Goal: Task Accomplishment & Management: Manage account settings

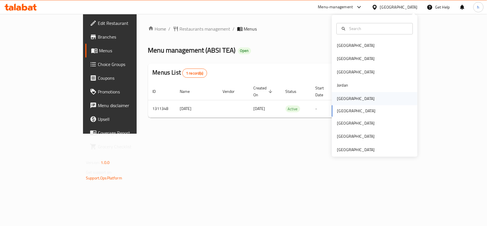
click at [348, 97] on div "[GEOGRAPHIC_DATA]" at bounding box center [375, 98] width 86 height 13
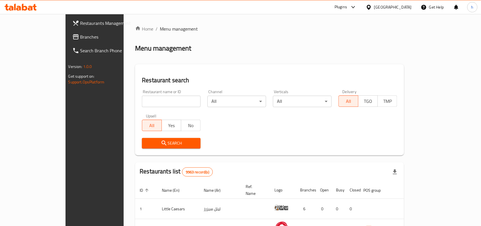
click at [243, 124] on div "Restaurant name or ID Restaurant name or ID Channel All ​ Verticals All ​ Deliv…" at bounding box center [270, 119] width 262 height 66
click at [68, 29] on link "Restaurants Management" at bounding box center [107, 23] width 78 height 14
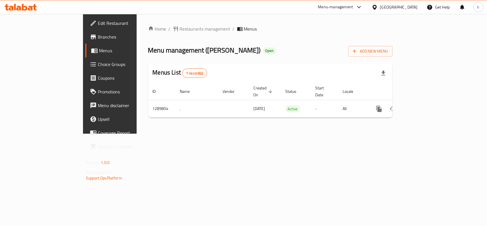
click at [283, 64] on div "Menus List 1 record(s)" at bounding box center [270, 72] width 244 height 19
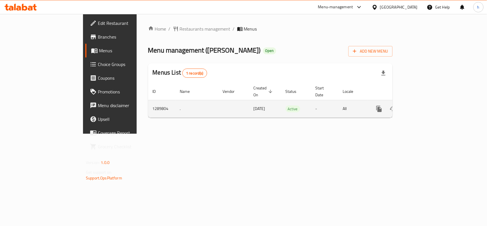
click at [424, 105] on icon "enhanced table" at bounding box center [420, 108] width 7 height 7
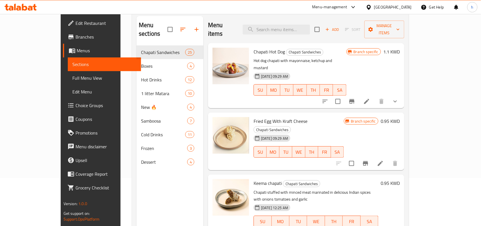
scroll to position [36, 0]
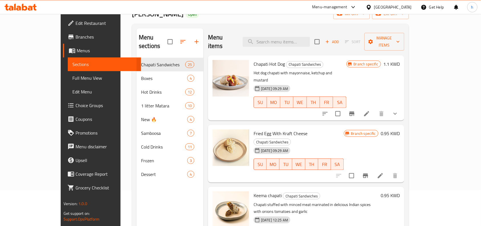
click at [76, 106] on span "Choice Groups" at bounding box center [106, 105] width 61 height 7
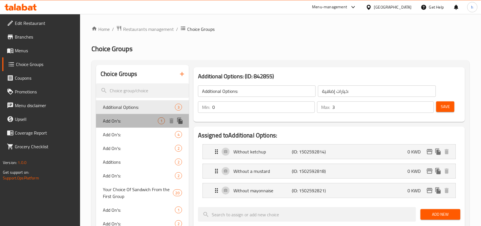
click at [114, 118] on span "Add On's:" at bounding box center [130, 120] width 55 height 7
type input "Add On's:"
type input "الإضافات:"
type input "1"
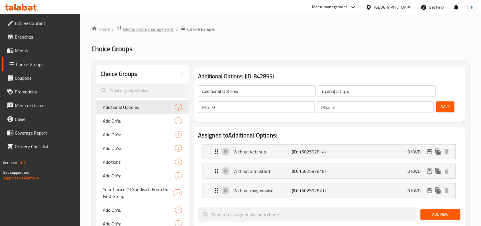
click at [141, 30] on span "Restaurants management" at bounding box center [148, 29] width 51 height 7
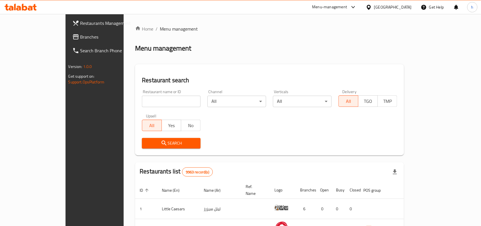
click at [80, 35] on span "Branches" at bounding box center [110, 36] width 61 height 7
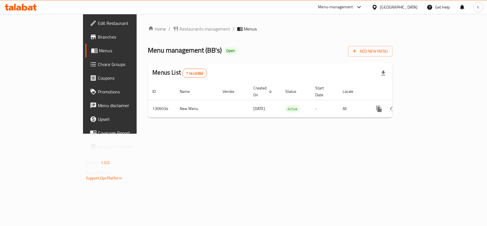
click at [137, 116] on div "Home / Restaurants management / Menus Menu management ( BB's ) Open Add New Men…" at bounding box center [270, 74] width 267 height 120
